Goal: Check status

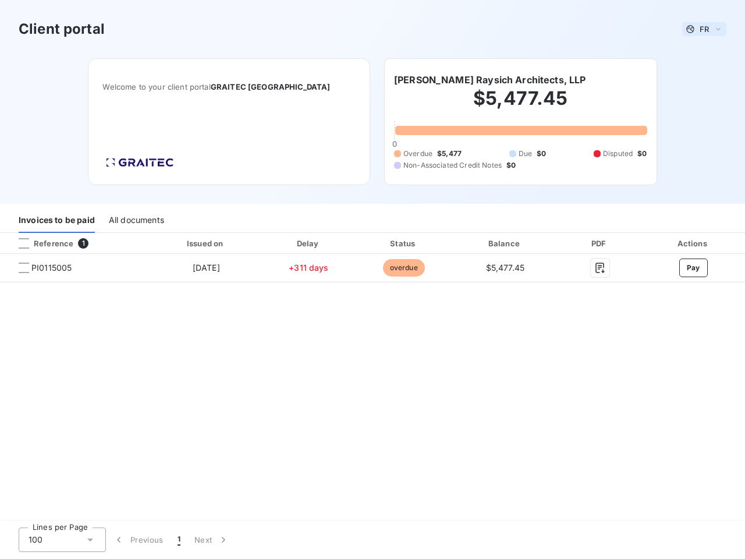
click at [704, 29] on span "FR" at bounding box center [704, 28] width 9 height 9
click at [469, 80] on h6 "[PERSON_NAME] Raysich Architects, LLP" at bounding box center [490, 80] width 192 height 14
click at [56, 221] on div "Invoices to be paid" at bounding box center [57, 220] width 76 height 24
click at [136, 221] on div "All documents" at bounding box center [136, 220] width 55 height 24
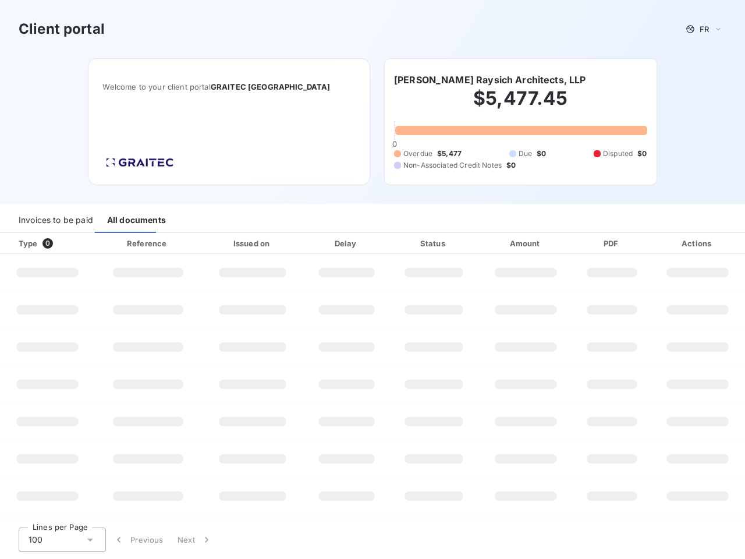
click at [75, 243] on div at bounding box center [71, 243] width 12 height 12
click at [24, 243] on div "Type 0" at bounding box center [52, 243] width 80 height 12
click at [205, 243] on div "Issued on" at bounding box center [253, 243] width 98 height 12
click at [308, 243] on div "Delay" at bounding box center [346, 243] width 81 height 12
click at [403, 243] on div "Status" at bounding box center [434, 243] width 84 height 12
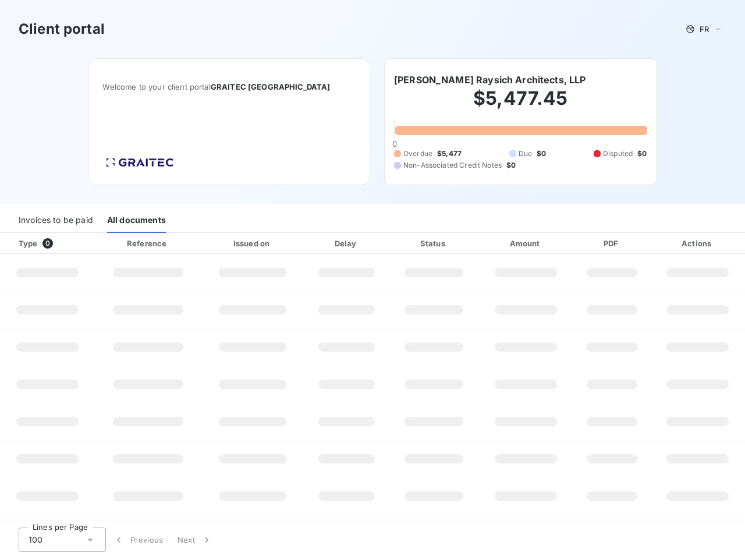
click at [505, 243] on div "Amount" at bounding box center [526, 243] width 91 height 12
